Goal: Task Accomplishment & Management: Manage account settings

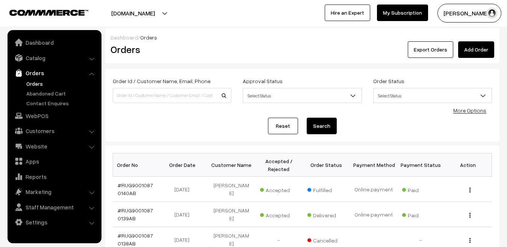
click at [402, 13] on link "My Subscription" at bounding box center [402, 13] width 51 height 17
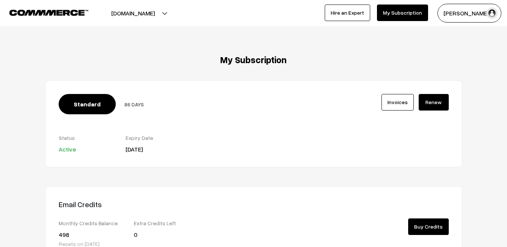
click at [441, 103] on link "Renew" at bounding box center [434, 102] width 30 height 17
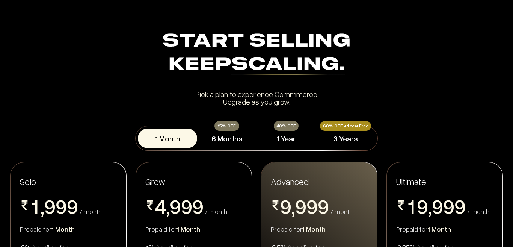
scroll to position [117, 0]
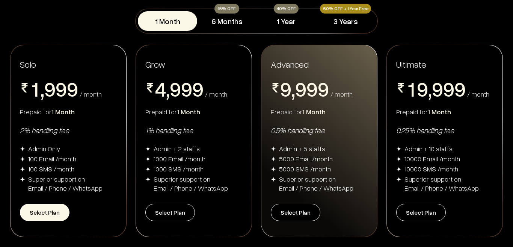
click at [44, 211] on button "Select Plan" at bounding box center [45, 212] width 50 height 17
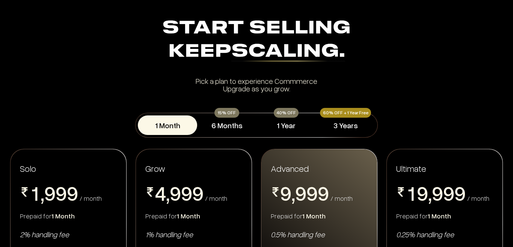
scroll to position [56, 0]
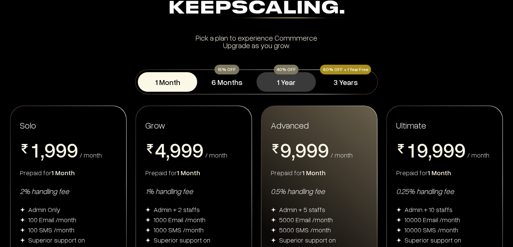
click at [294, 89] on button "1 Year" at bounding box center [286, 82] width 59 height 20
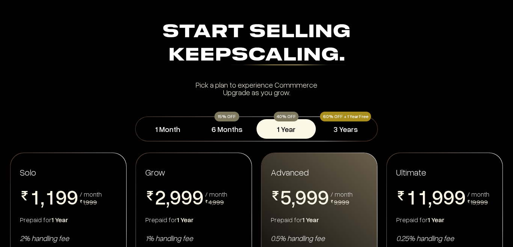
scroll to position [6, 0]
